Goal: Task Accomplishment & Management: Manage account settings

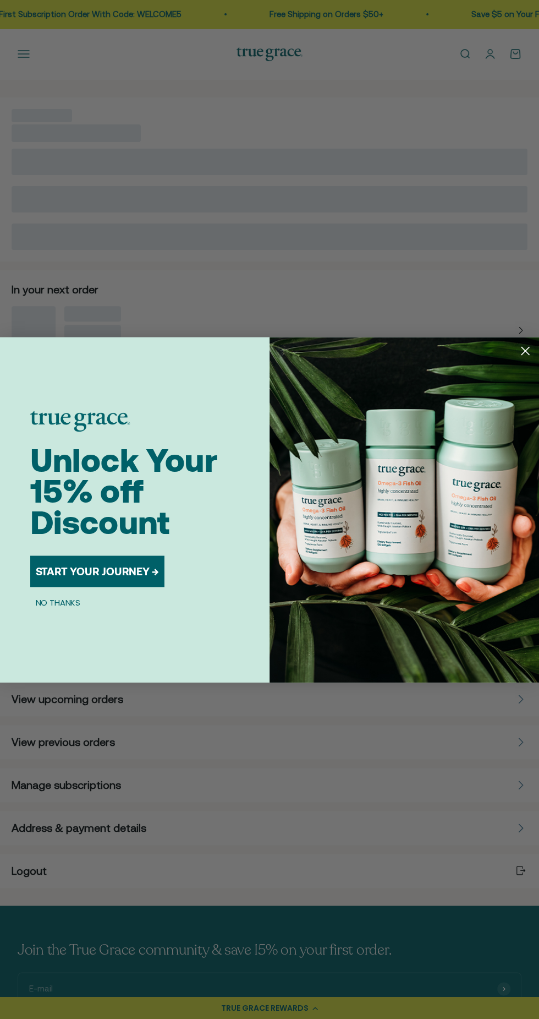
click at [525, 350] on icon "Close dialog" at bounding box center [526, 351] width 8 height 8
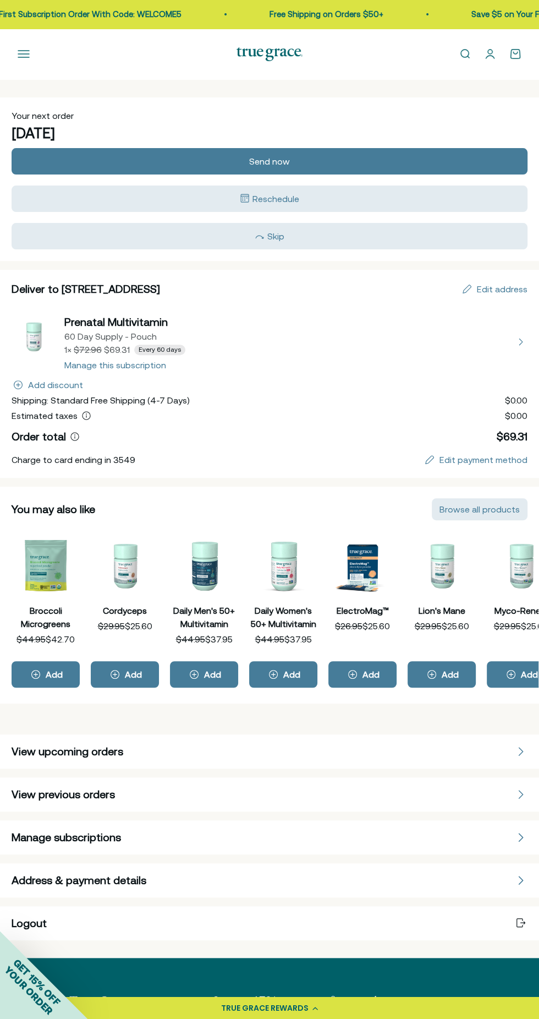
click at [149, 364] on button "view details about Prenatal Multivitamin 60 Day Supply - Pouch 1 × $69.31 Every…" at bounding box center [270, 341] width 516 height 55
select select "60 Day"
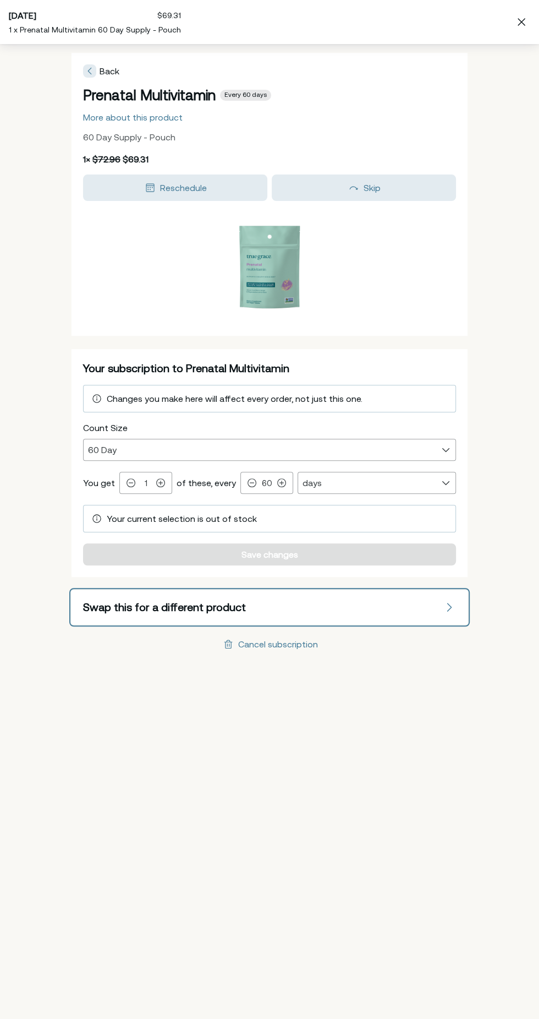
click at [371, 610] on button "Swap this for a different product" at bounding box center [270, 607] width 396 height 34
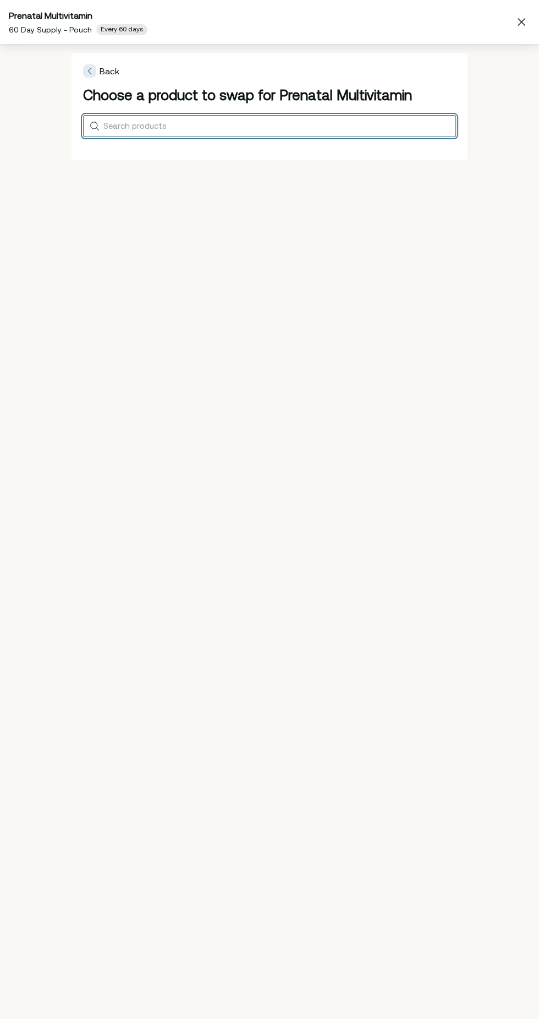
click at [330, 124] on input "Search products" at bounding box center [277, 125] width 348 height 9
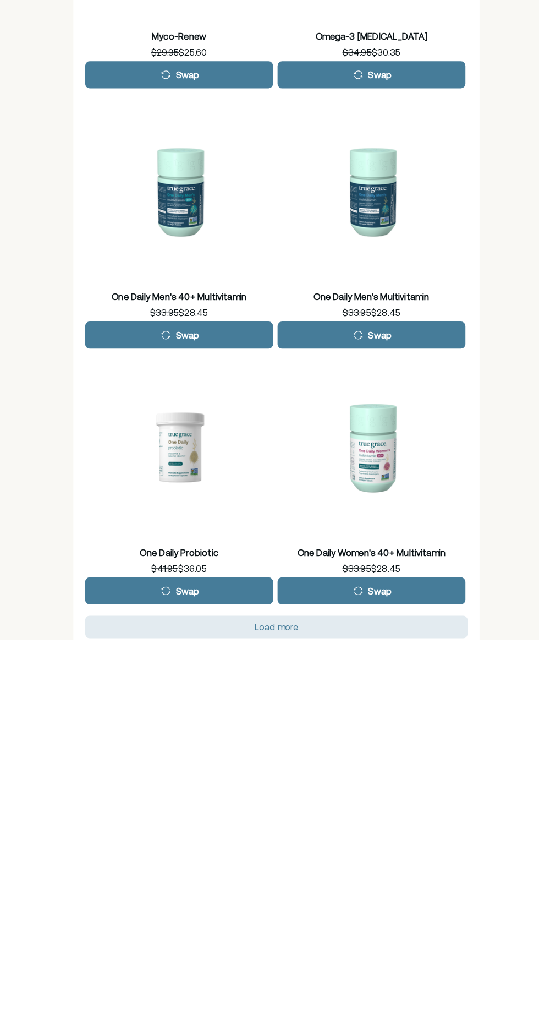
scroll to position [681, 0]
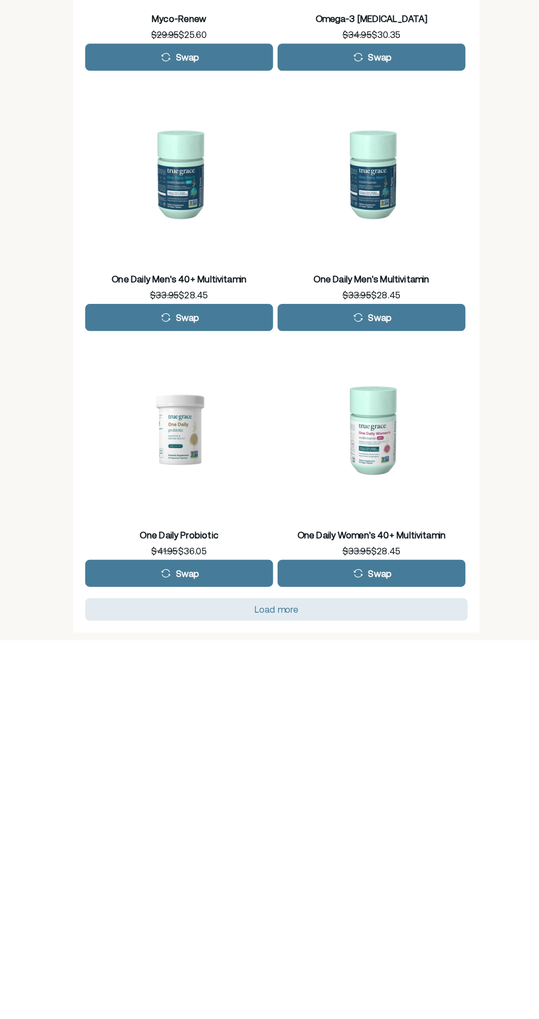
click at [323, 986] on div "Load more" at bounding box center [270, 988] width 358 height 9
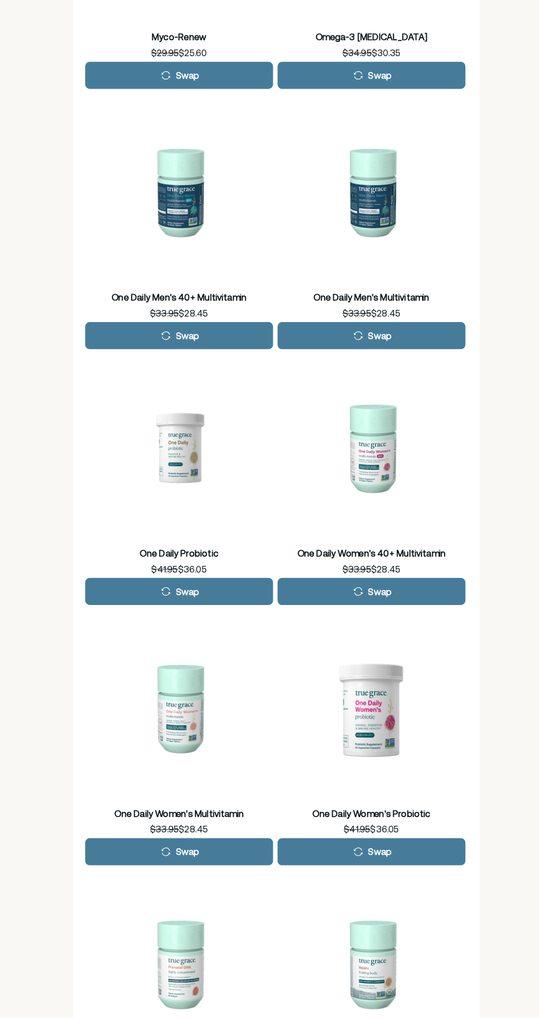
scroll to position [1041, 0]
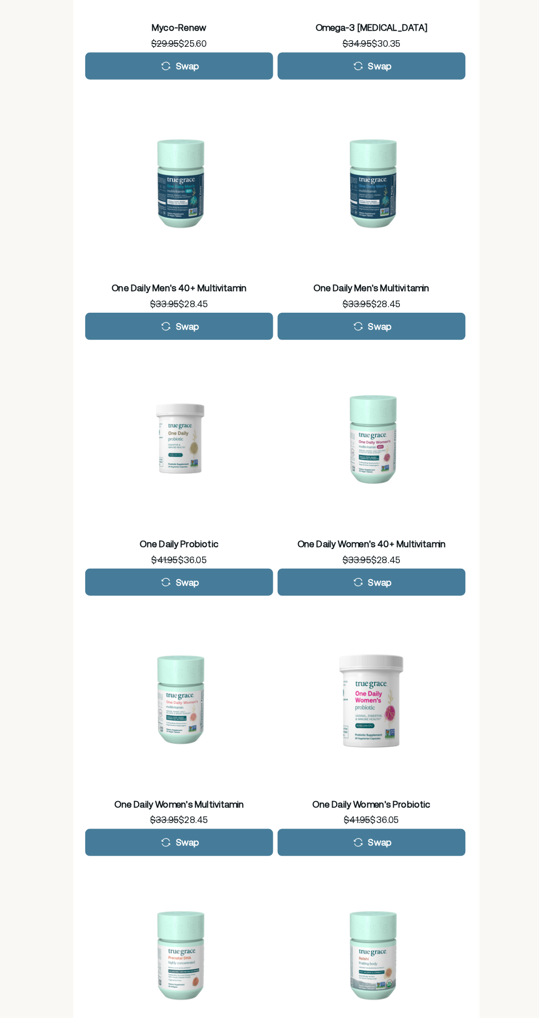
click at [226, 845] on div "Swap" at bounding box center [175, 847] width 168 height 13
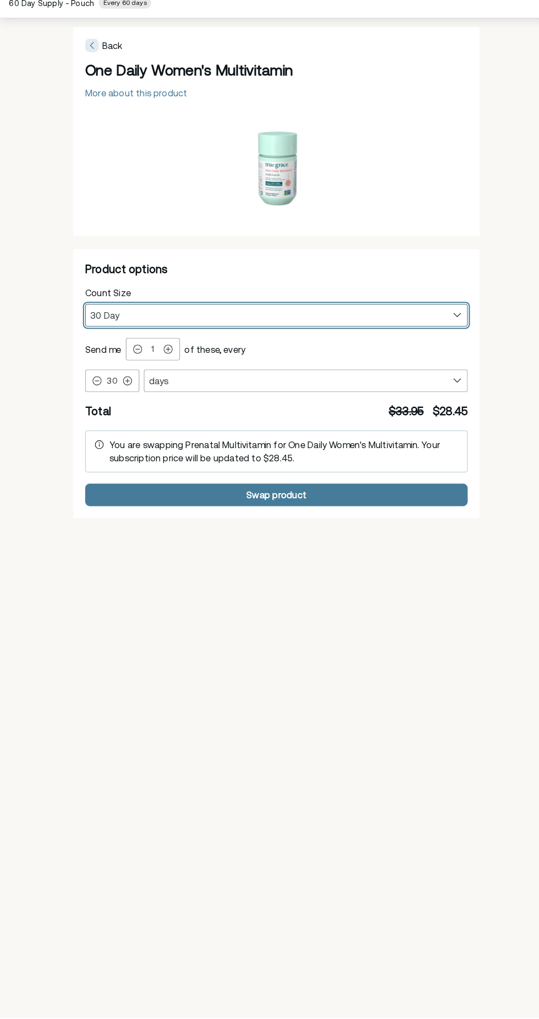
click at [296, 333] on select "30 Day 90 Day" at bounding box center [270, 334] width 372 height 21
select select "90 Day"
click at [84, 324] on select "30 Day 90 Day" at bounding box center [270, 334] width 372 height 21
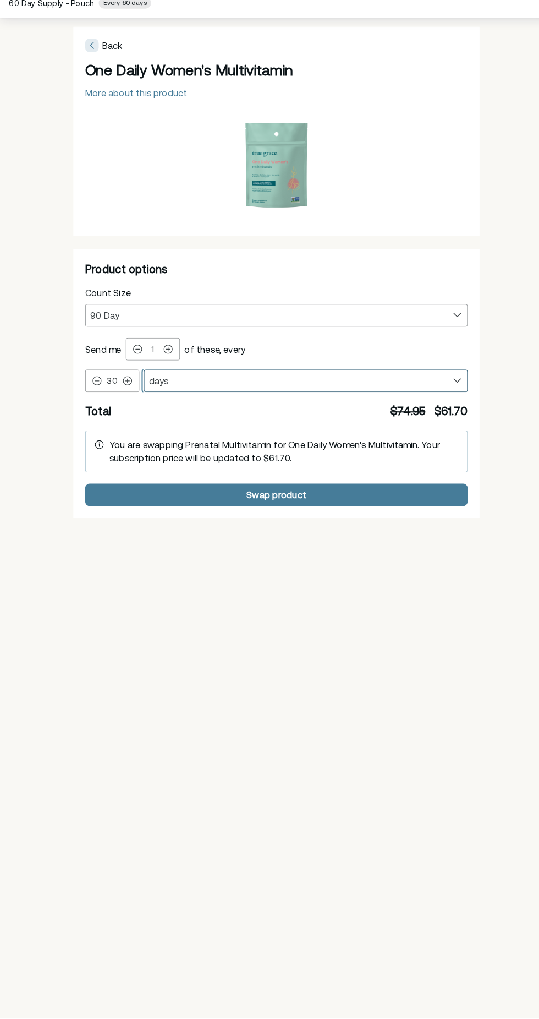
click at [144, 397] on select "days weeks months" at bounding box center [298, 397] width 315 height 21
select select "month"
click at [141, 387] on select "days weeks months" at bounding box center [298, 397] width 315 height 21
click at [124, 397] on icon "Product options" at bounding box center [125, 398] width 8 height 8
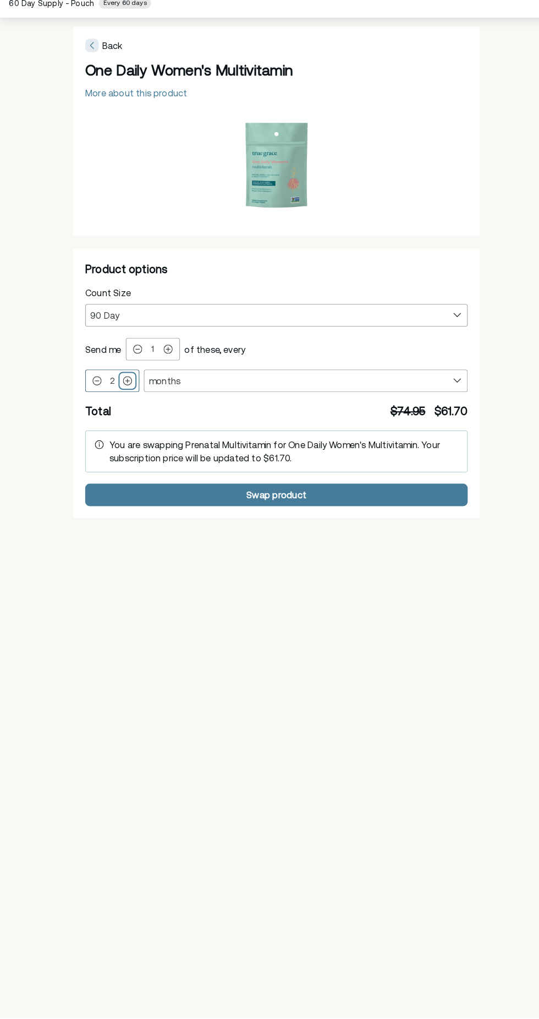
type input "3"
click at [314, 508] on div "Swap product" at bounding box center [270, 509] width 358 height 9
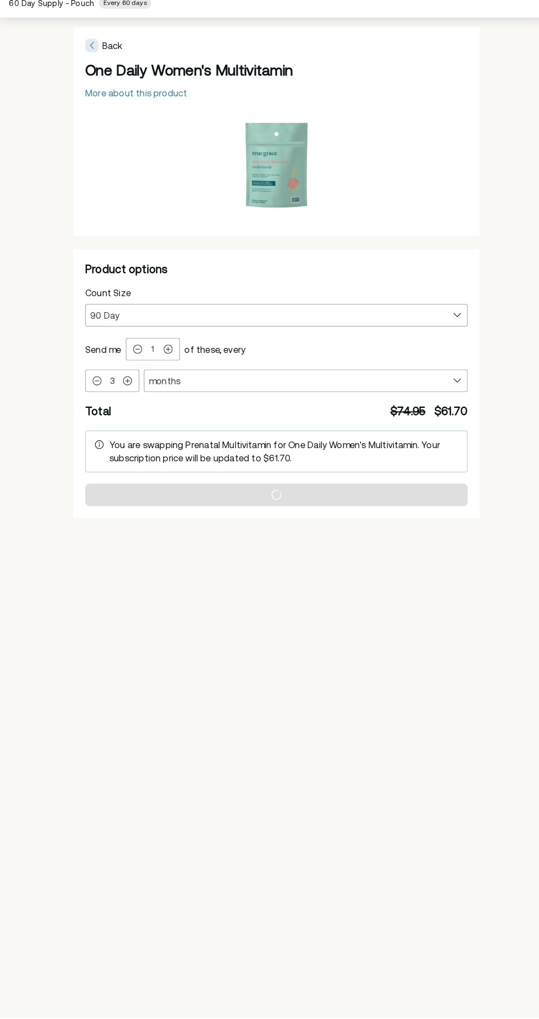
select select "90 Day"
select select "month"
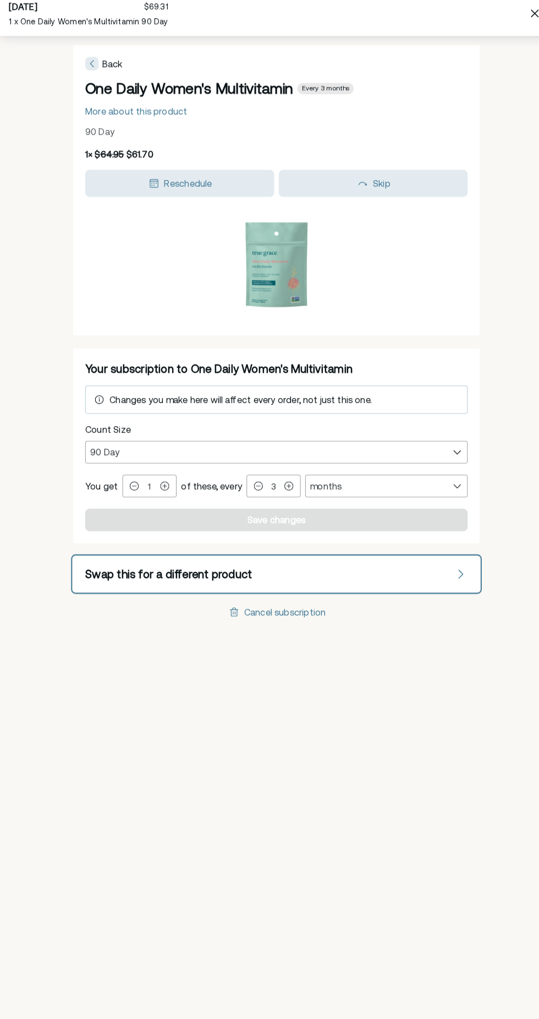
scroll to position [1, 0]
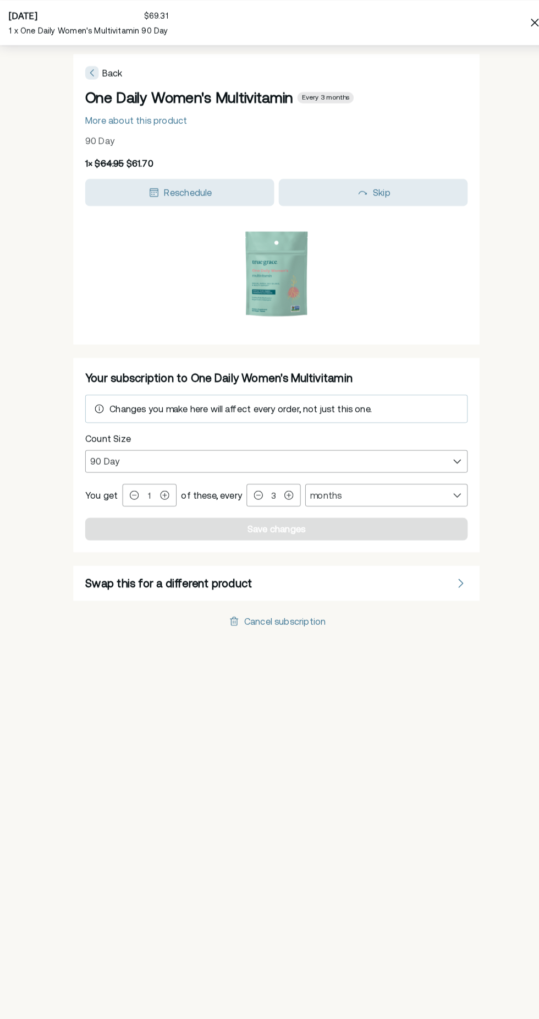
click at [110, 73] on span "Back" at bounding box center [110, 71] width 20 height 10
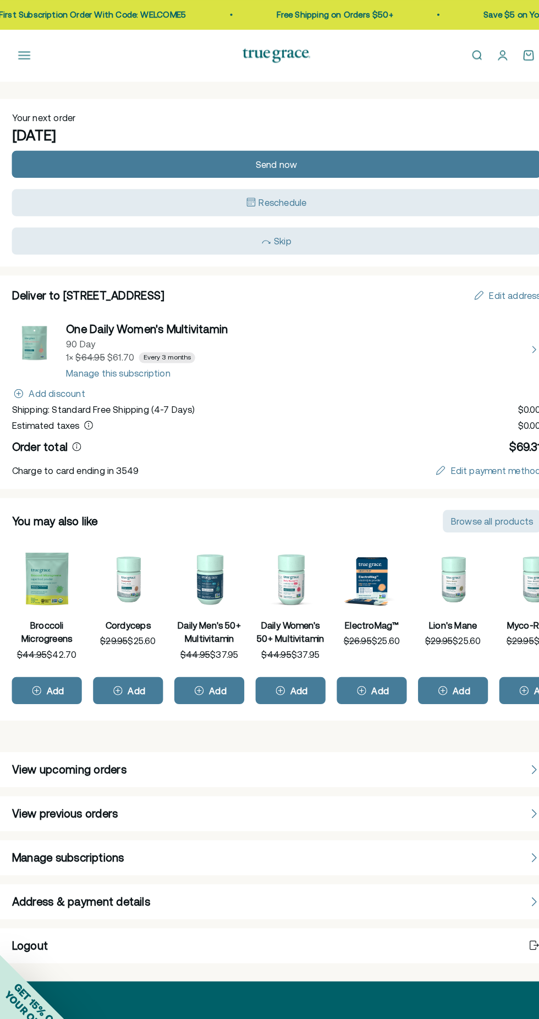
scroll to position [0, 0]
